Goal: Navigation & Orientation: Find specific page/section

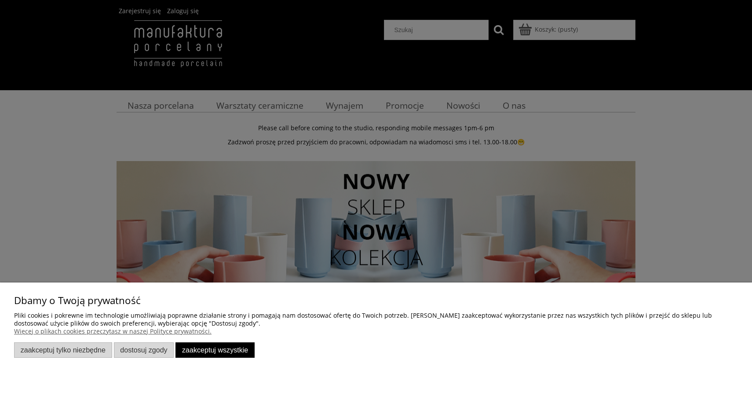
click at [172, 105] on div at bounding box center [376, 200] width 752 height 400
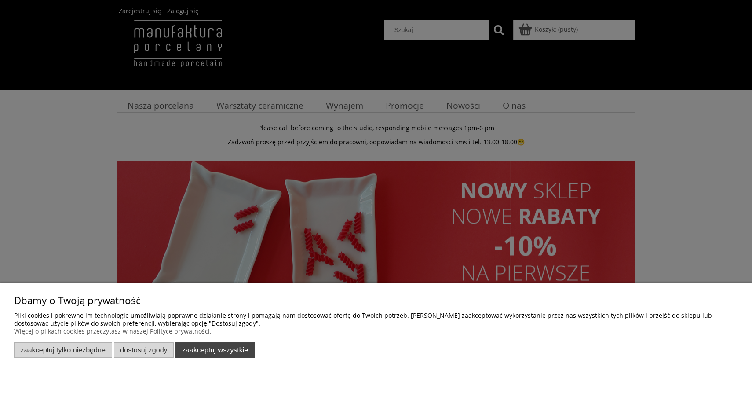
click at [222, 353] on button "Zaakceptuj wszystkie" at bounding box center [214, 349] width 79 height 15
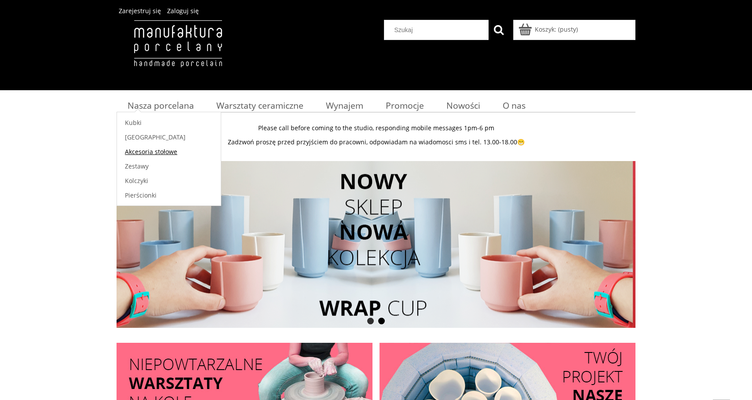
click at [146, 154] on span "Akcesoria stołowe" at bounding box center [151, 151] width 52 height 8
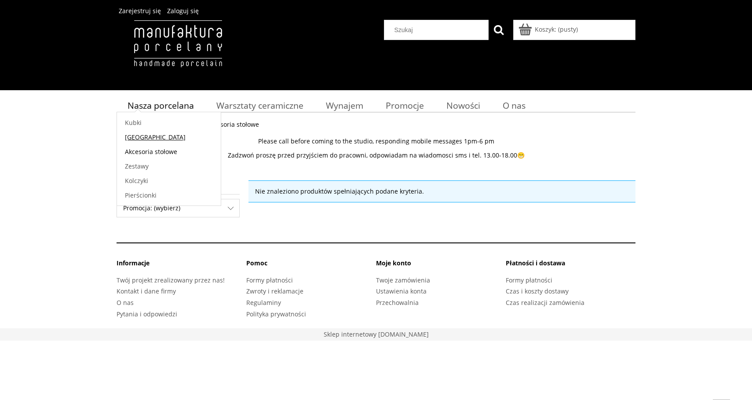
click at [133, 138] on span "[GEOGRAPHIC_DATA]" at bounding box center [155, 137] width 61 height 8
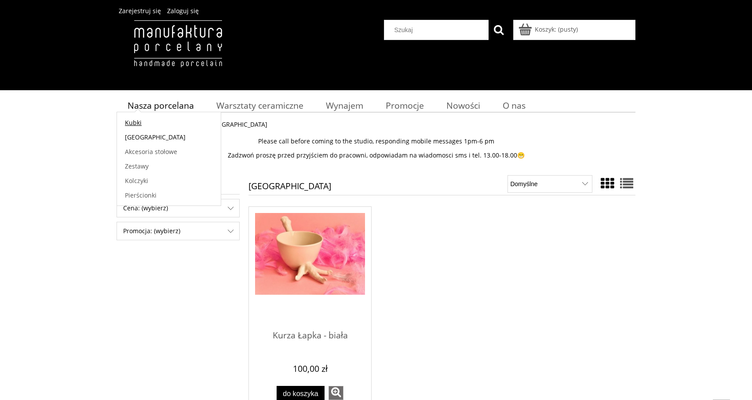
click at [134, 125] on span "Kubki" at bounding box center [133, 122] width 17 height 8
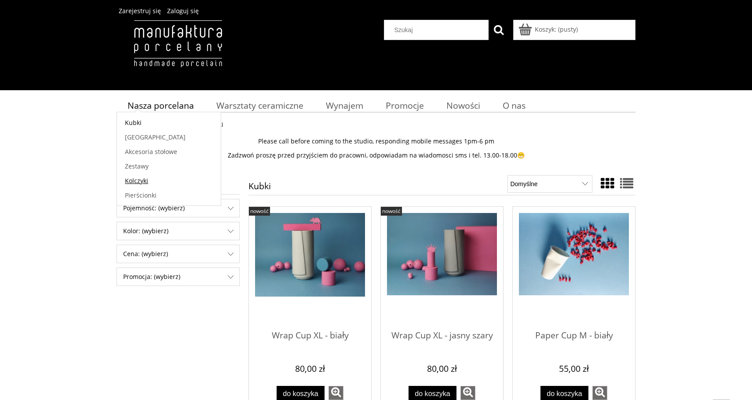
click at [138, 181] on span "Kolczyki" at bounding box center [136, 180] width 23 height 8
